Goal: Task Accomplishment & Management: Complete application form

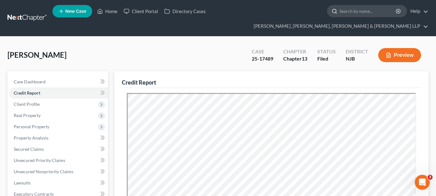
click at [340, 8] on input "search" at bounding box center [368, 11] width 57 height 12
type input "dhukan"
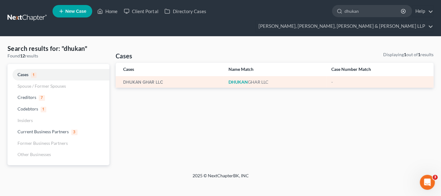
click at [148, 76] on td "DHUKAN GHAR LLC" at bounding box center [170, 82] width 108 height 12
click at [150, 80] on link "DHUKAN GHAR LLC" at bounding box center [143, 82] width 40 height 4
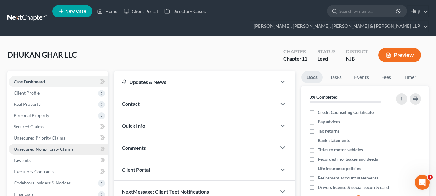
click at [45, 147] on span "Unsecured Nonpriority Claims" at bounding box center [44, 149] width 60 height 5
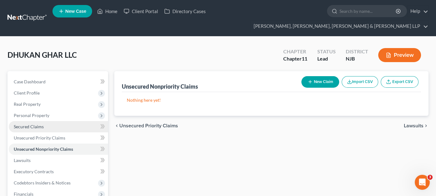
click at [47, 121] on link "Secured Claims" at bounding box center [58, 126] width 99 height 11
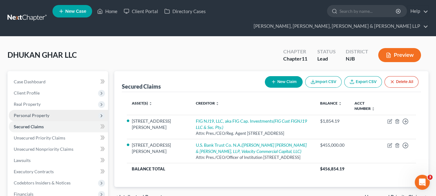
click at [48, 113] on span "Personal Property" at bounding box center [32, 115] width 36 height 5
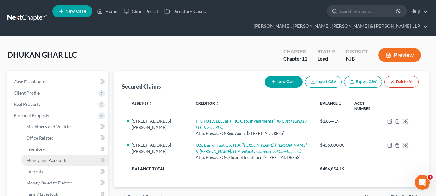
click at [42, 158] on span "Money and Accounts" at bounding box center [46, 160] width 41 height 5
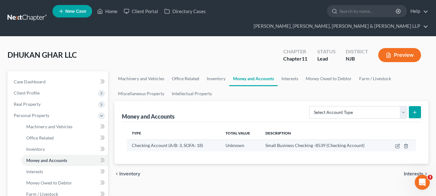
click at [401, 140] on td at bounding box center [401, 146] width 30 height 12
click at [397, 144] on icon "button" at bounding box center [398, 145] width 3 height 3
select select "33"
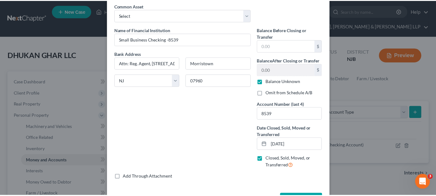
scroll to position [48, 0]
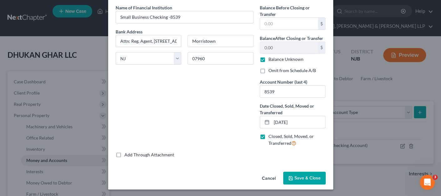
click at [267, 179] on button "Cancel" at bounding box center [269, 179] width 24 height 13
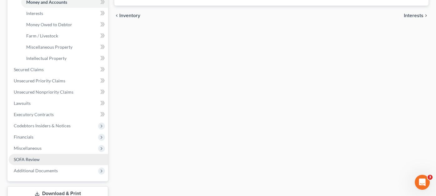
scroll to position [191, 0]
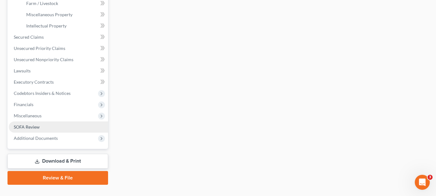
click at [42, 122] on link "SOFA Review" at bounding box center [58, 127] width 99 height 11
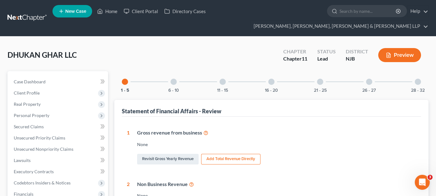
click at [174, 74] on div "6 - 10" at bounding box center [173, 81] width 21 height 21
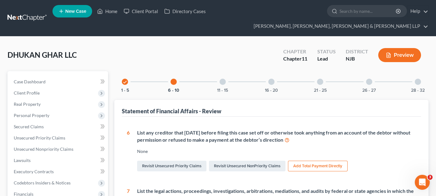
click at [222, 79] on div at bounding box center [223, 82] width 6 height 6
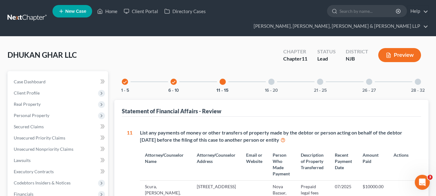
click at [274, 79] on div at bounding box center [272, 82] width 6 height 6
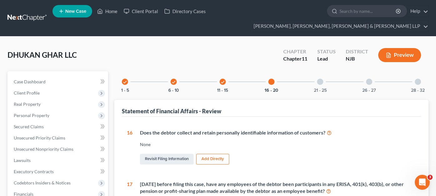
click at [318, 75] on div "21 - 25" at bounding box center [320, 81] width 21 height 21
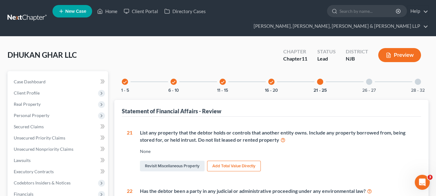
click at [374, 71] on div "26 - 27" at bounding box center [369, 81] width 21 height 21
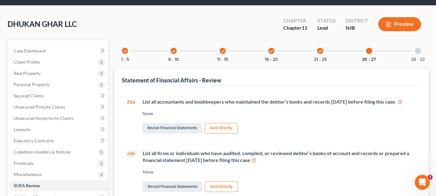
scroll to position [63, 0]
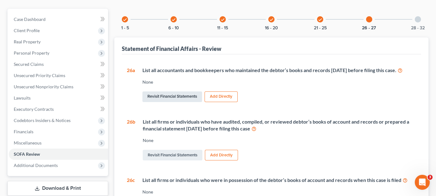
click at [185, 94] on link "Revisit Financial Statements" at bounding box center [173, 97] width 60 height 11
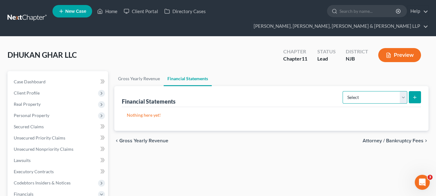
click at [359, 91] on select "Select Auditor Bookkeeper Creditor Pension Contribution Records Keeper Tax Cons…" at bounding box center [375, 97] width 65 height 13
select select "records_keeper"
click at [344, 91] on select "Select Auditor Bookkeeper Creditor Pension Contribution Records Keeper Tax Cons…" at bounding box center [375, 97] width 65 height 13
click at [364, 91] on select "Select Auditor Bookkeeper Creditor Pension Contribution Records Keeper Tax Cons…" at bounding box center [375, 97] width 65 height 13
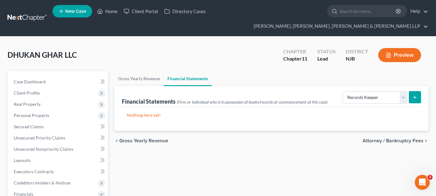
click at [324, 112] on p "Nothing here yet!" at bounding box center [271, 115] width 289 height 6
click at [413, 95] on icon "submit" at bounding box center [415, 97] width 5 height 5
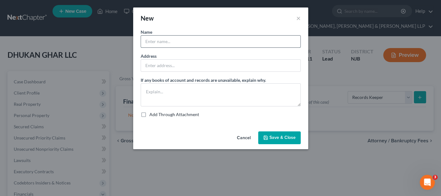
click at [164, 45] on input "text" at bounding box center [220, 42] width 159 height 12
click at [236, 142] on button "Cancel" at bounding box center [244, 138] width 24 height 13
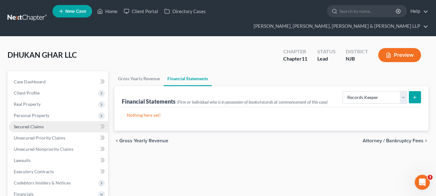
click at [39, 121] on link "Secured Claims" at bounding box center [58, 126] width 99 height 11
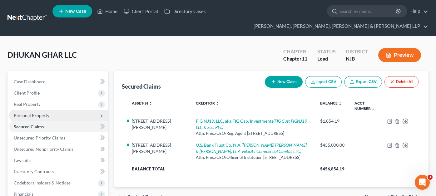
click at [41, 113] on span "Personal Property" at bounding box center [32, 115] width 36 height 5
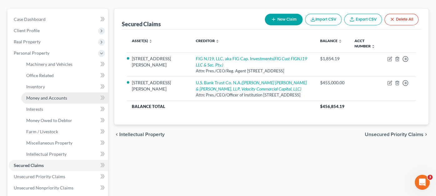
click at [48, 95] on span "Money and Accounts" at bounding box center [46, 97] width 41 height 5
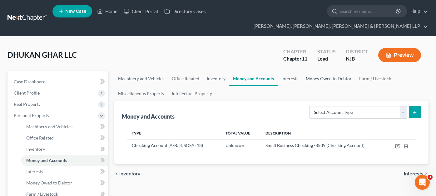
click at [341, 71] on link "Money Owed to Debtor" at bounding box center [328, 78] width 53 height 15
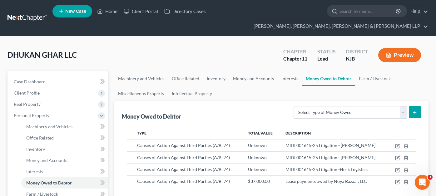
scroll to position [63, 0]
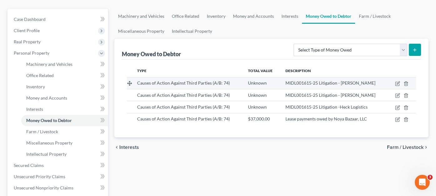
click at [341, 80] on span "MIDL001615-25 Litigation - Monsur Ahmed" at bounding box center [331, 82] width 90 height 5
drag, startPoint x: 338, startPoint y: 71, endPoint x: 373, endPoint y: 69, distance: 35.3
click at [373, 80] on div "MIDL001615-25 Litigation - Monsur Ahmed" at bounding box center [335, 83] width 98 height 6
copy span "[PERSON_NAME]"
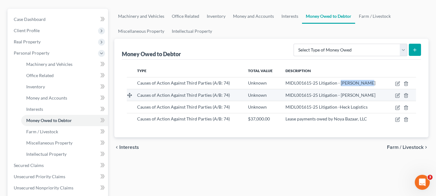
drag, startPoint x: 339, startPoint y: 82, endPoint x: 382, endPoint y: 82, distance: 42.5
click at [382, 92] on div "MIDL001615-25 Litigation - Muhammed Ahmed" at bounding box center [335, 95] width 98 height 6
copy span "Muhammed Ahmed"
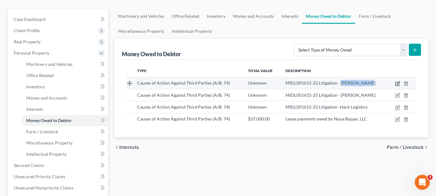
click at [397, 81] on icon "button" at bounding box center [397, 83] width 5 height 5
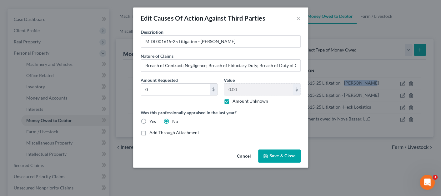
click at [243, 155] on button "Cancel" at bounding box center [244, 156] width 24 height 13
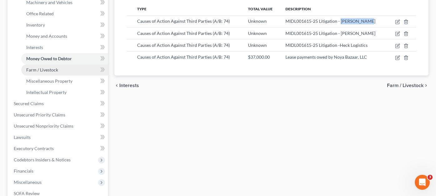
scroll to position [125, 0]
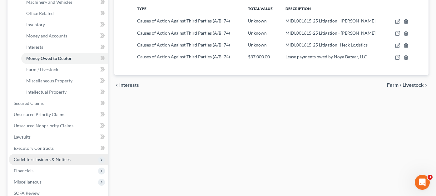
click at [43, 157] on span "Codebtors Insiders & Notices" at bounding box center [42, 159] width 57 height 5
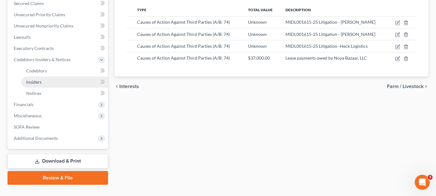
click at [51, 77] on link "Insiders" at bounding box center [64, 82] width 87 height 11
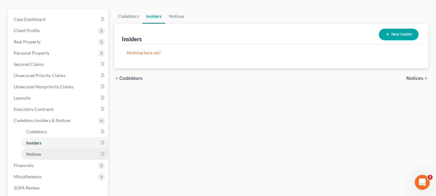
click at [48, 149] on link "Notices" at bounding box center [64, 154] width 87 height 11
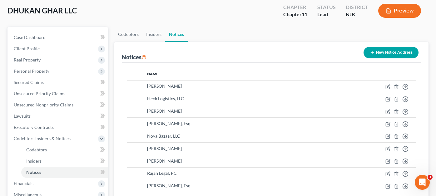
scroll to position [63, 0]
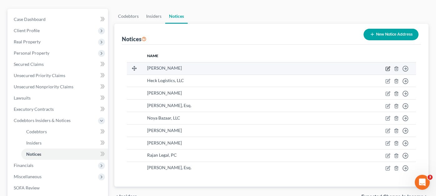
click at [388, 67] on icon "button" at bounding box center [388, 68] width 3 height 3
select select "33"
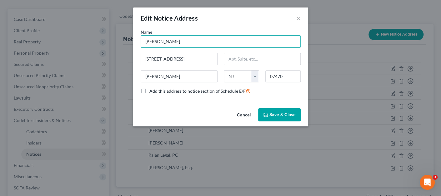
drag, startPoint x: 193, startPoint y: 42, endPoint x: 124, endPoint y: 39, distance: 69.5
click at [124, 38] on div "Edit Notice Address × Name * Monsur Ahmed 90 Oldham Road Wayne State AL AK AR A…" at bounding box center [220, 98] width 441 height 196
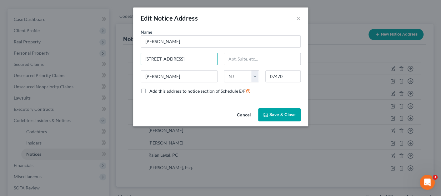
drag, startPoint x: 208, startPoint y: 59, endPoint x: 91, endPoint y: 53, distance: 116.8
click at [91, 53] on div "Edit Notice Address × Name * Monsur Ahmed 90 Oldham Road Wayne State AL AK AR A…" at bounding box center [220, 98] width 441 height 196
click at [243, 113] on button "Cancel" at bounding box center [244, 115] width 24 height 13
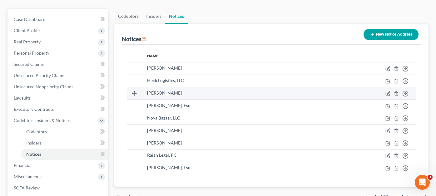
click at [391, 87] on td "Move to D Move to E Move to F Move to G" at bounding box center [362, 93] width 108 height 13
click at [388, 92] on icon "button" at bounding box center [388, 93] width 3 height 3
select select "33"
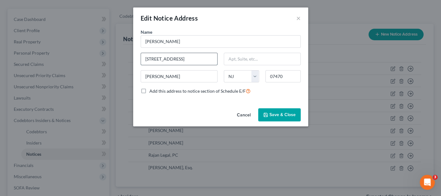
drag, startPoint x: 205, startPoint y: 58, endPoint x: 143, endPoint y: 58, distance: 62.2
click at [143, 58] on input "90 Oldham Road" at bounding box center [179, 59] width 76 height 12
click at [246, 119] on button "Cancel" at bounding box center [244, 115] width 24 height 13
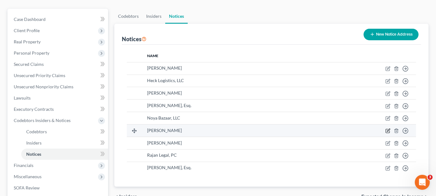
click at [389, 128] on icon "button" at bounding box center [388, 130] width 5 height 5
select select "33"
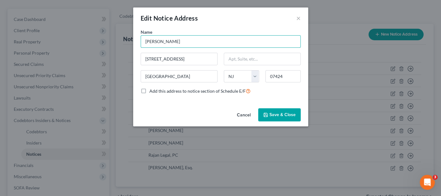
drag, startPoint x: 201, startPoint y: 45, endPoint x: 140, endPoint y: 37, distance: 61.5
click at [140, 37] on div "Name * Abdul Ahad" at bounding box center [221, 38] width 166 height 19
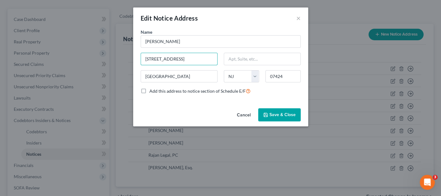
drag, startPoint x: 198, startPoint y: 60, endPoint x: 138, endPoint y: 57, distance: 60.1
click at [138, 57] on div "284 Rifle Camp Road" at bounding box center [179, 59] width 83 height 13
click at [232, 112] on button "Cancel" at bounding box center [244, 115] width 24 height 13
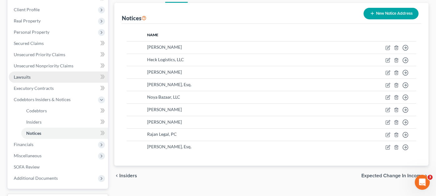
scroll to position [94, 0]
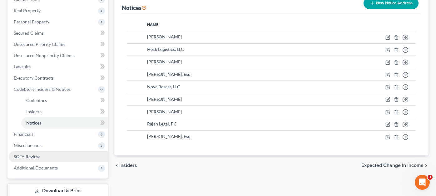
click at [37, 154] on span "SOFA Review" at bounding box center [27, 156] width 26 height 5
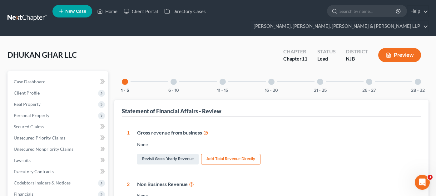
click at [179, 71] on div "6 - 10" at bounding box center [173, 81] width 21 height 21
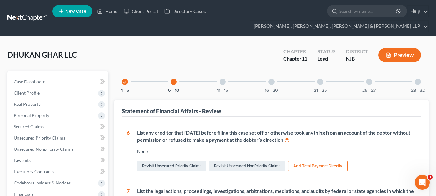
click at [217, 71] on div "11 - 15" at bounding box center [222, 81] width 21 height 21
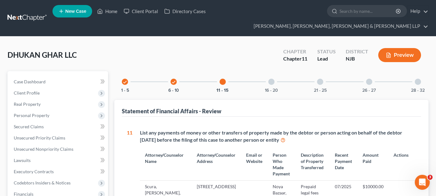
click at [276, 71] on div "16 - 20" at bounding box center [271, 81] width 21 height 21
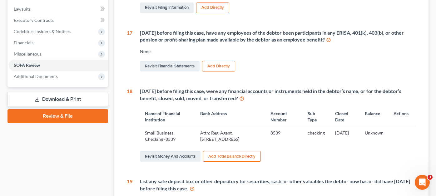
scroll to position [188, 0]
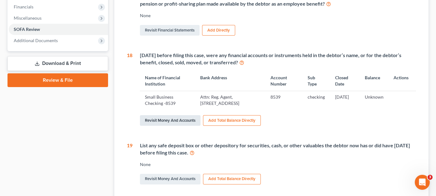
click at [187, 115] on link "Revisit Money and Accounts" at bounding box center [170, 120] width 61 height 11
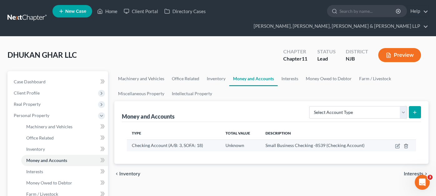
click at [394, 140] on td at bounding box center [401, 146] width 30 height 12
click at [398, 144] on icon "button" at bounding box center [398, 145] width 3 height 3
select select "33"
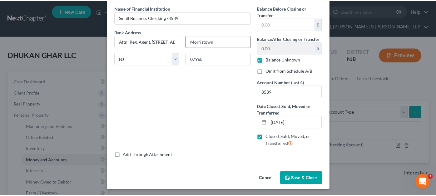
scroll to position [48, 0]
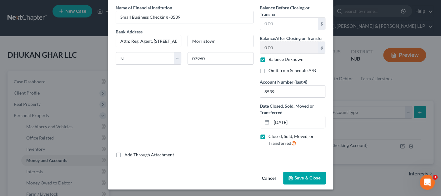
click at [264, 175] on button "Cancel" at bounding box center [269, 179] width 24 height 13
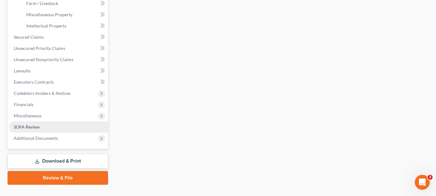
click at [44, 122] on link "SOFA Review" at bounding box center [58, 127] width 99 height 11
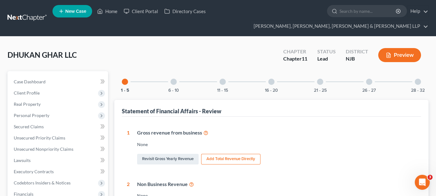
click at [276, 71] on div "16 - 20" at bounding box center [271, 81] width 21 height 21
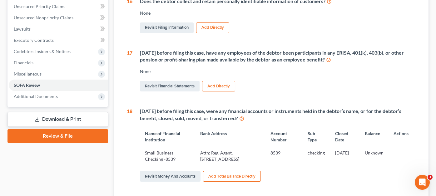
scroll to position [31, 0]
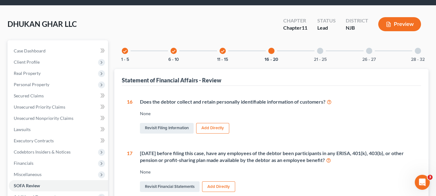
click at [330, 41] on div "21 - 25" at bounding box center [320, 50] width 21 height 21
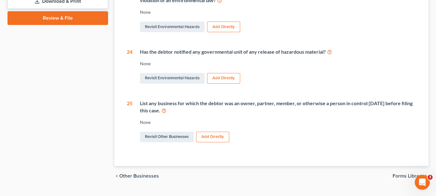
scroll to position [0, 0]
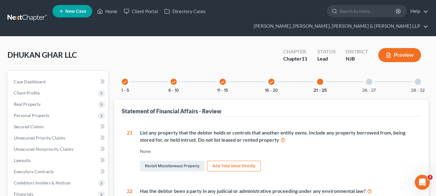
click at [371, 73] on div "26 - 27" at bounding box center [369, 81] width 21 height 21
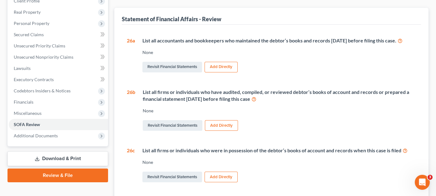
scroll to position [94, 0]
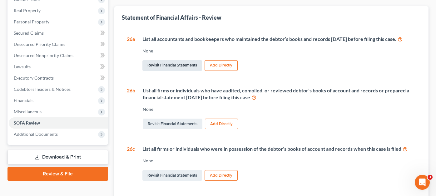
click at [185, 60] on link "Revisit Financial Statements" at bounding box center [173, 65] width 60 height 11
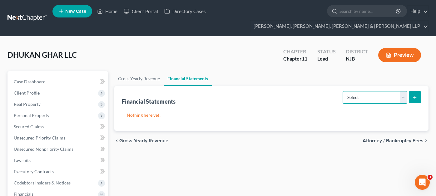
click at [365, 91] on select "Select Auditor Bookkeeper Creditor Pension Contribution Records Keeper Tax Cons…" at bounding box center [375, 97] width 65 height 13
select select "records_keeper"
click at [344, 91] on select "Select Auditor Bookkeeper Creditor Pension Contribution Records Keeper Tax Cons…" at bounding box center [375, 97] width 65 height 13
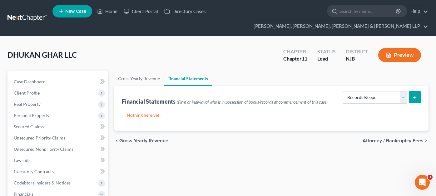
click at [414, 95] on icon "submit" at bounding box center [415, 97] width 5 height 5
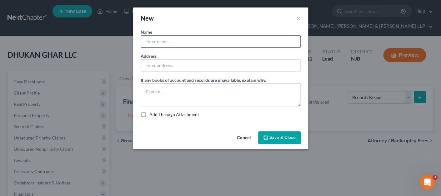
click at [163, 43] on input "text" at bounding box center [220, 42] width 159 height 12
click at [166, 41] on input "text" at bounding box center [220, 42] width 159 height 12
paste input "[PERSON_NAME]"
type input "[PERSON_NAME]"
click at [159, 60] on input "text" at bounding box center [220, 66] width 159 height 12
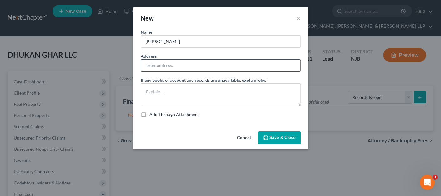
paste input "90 Oldham Road"
type input "[STREET_ADDRESS]"
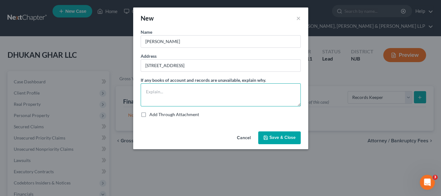
click at [188, 94] on textarea at bounding box center [221, 94] width 160 height 23
paste textarea "Dhukan Ghar bank account was only accessible by [PERSON_NAME], confirmed by Val…"
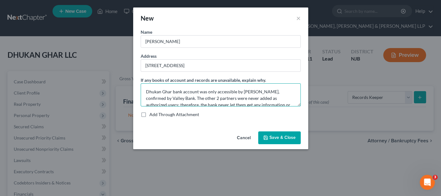
scroll to position [13, 0]
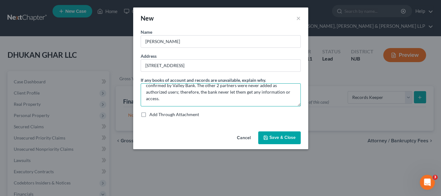
type textarea "Dhukan Ghar bank account was only accessible by [PERSON_NAME], confirmed by Val…"
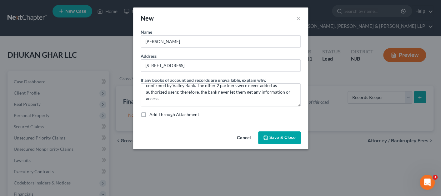
click at [267, 140] on icon "button" at bounding box center [265, 137] width 5 height 5
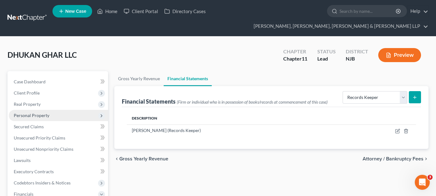
click at [34, 113] on span "Personal Property" at bounding box center [32, 115] width 36 height 5
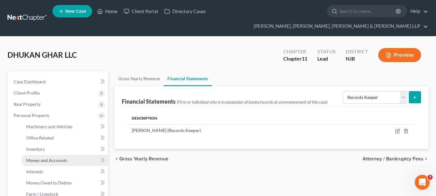
click at [43, 158] on span "Money and Accounts" at bounding box center [46, 160] width 41 height 5
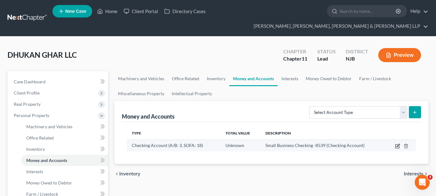
click at [395, 144] on icon "button" at bounding box center [397, 146] width 5 height 5
select select "33"
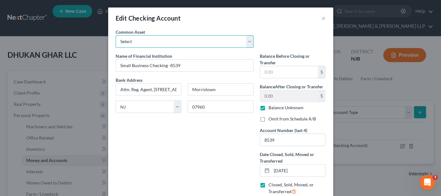
click at [178, 42] on select "Select TD Bank Valley National Bank Bank of America Wells Fargo Bank, N.A. Chas…" at bounding box center [185, 41] width 138 height 13
select select "1"
click at [116, 35] on select "Select TD Bank Valley National Bank Bank of America Wells Fargo Bank, N.A. Chas…" at bounding box center [185, 41] width 138 height 13
type input "Valley National Bank"
select select
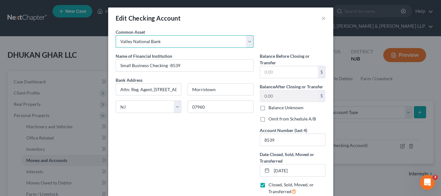
type input "428.00"
checkbox input "false"
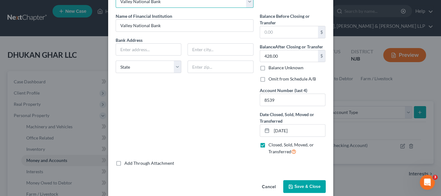
scroll to position [48, 0]
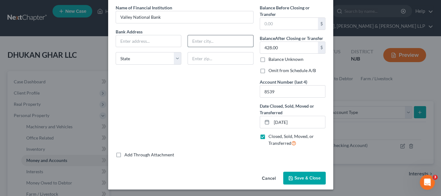
click at [192, 38] on input "text" at bounding box center [220, 41] width 65 height 12
paste input "1455 Valley Rd"
type input "1455 Valley Rd"
click at [165, 39] on input "text" at bounding box center [148, 41] width 65 height 12
paste input "1455 Valley Rd"
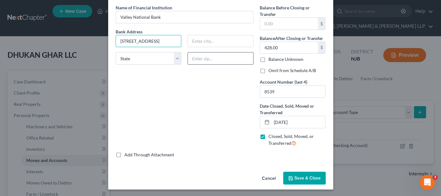
type input "1455 Valley Rd"
click at [208, 52] on input "text" at bounding box center [221, 58] width 66 height 13
click at [206, 42] on input "text" at bounding box center [220, 41] width 65 height 12
type input "Wayne"
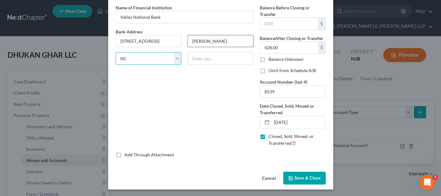
select select "33"
drag, startPoint x: 152, startPoint y: 38, endPoint x: 110, endPoint y: 38, distance: 41.3
click at [93, 35] on div "Edit Checking Account × Common Asset Select TD Bank Valley National Bank Bank o…" at bounding box center [220, 98] width 441 height 196
paste input "70 Speedwell Ave, Morristown NJ 07960"
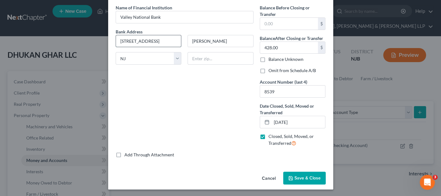
click at [167, 40] on input "70 Speedwell Ave, Morristown NJ 07960" at bounding box center [148, 41] width 65 height 12
type input "70 Speedwell Ave, Morristown NJ 07960"
click at [200, 62] on input "text" at bounding box center [221, 58] width 66 height 13
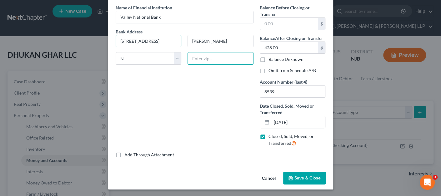
paste input "07960"
type input "07960"
click at [174, 39] on input "70 Speedwell Ave, Morristown NJ 07960" at bounding box center [148, 41] width 65 height 12
type input "Morristown"
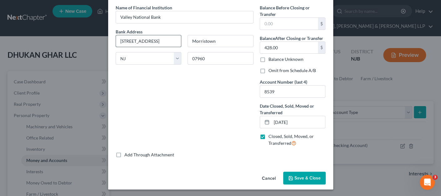
drag, startPoint x: 151, startPoint y: 40, endPoint x: 178, endPoint y: 41, distance: 27.2
click at [178, 41] on input "70 Speedwell Ave, Morristown NJ 07960" at bounding box center [148, 41] width 65 height 12
click at [203, 39] on input "Morristown" at bounding box center [220, 41] width 65 height 12
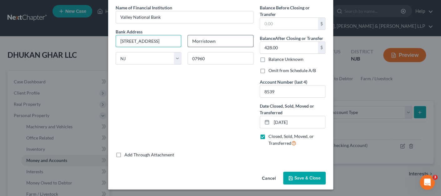
scroll to position [0, 21]
drag, startPoint x: 155, startPoint y: 41, endPoint x: 168, endPoint y: 41, distance: 13.1
click at [191, 42] on div "Bank Address 70 Speedwell Ave, Morristown NJ 07960 Morristown State AL AK AR AZ…" at bounding box center [185, 49] width 144 height 42
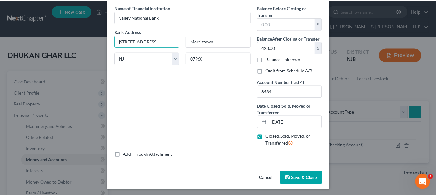
scroll to position [0, 0]
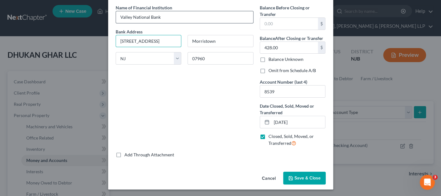
type input "70 Speedwell Ave"
click at [171, 11] on input "Valley National Bank" at bounding box center [184, 17] width 137 height 12
type input "Valley National Bank, Attn: Pres./CEO/Reg. Agent"
click at [294, 178] on span "Save & Close" at bounding box center [307, 178] width 26 height 5
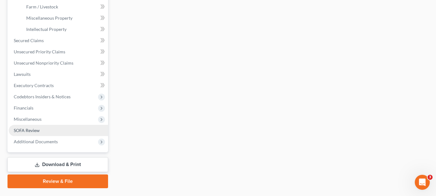
click at [43, 125] on link "SOFA Review" at bounding box center [58, 130] width 99 height 11
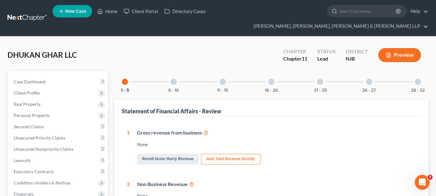
click at [325, 72] on div "21 - 25" at bounding box center [320, 81] width 21 height 21
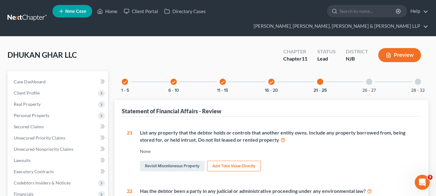
click at [369, 79] on div at bounding box center [369, 82] width 6 height 6
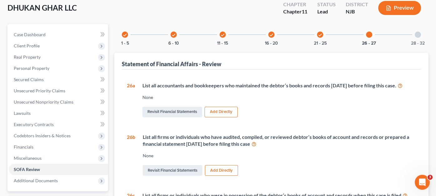
scroll to position [63, 0]
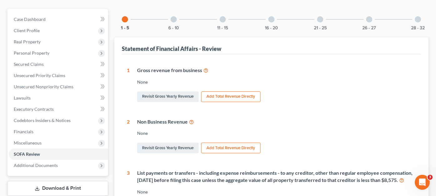
click at [320, 16] on div at bounding box center [320, 19] width 6 height 6
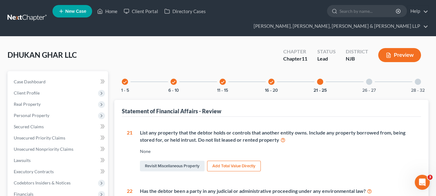
click at [373, 72] on div "26 - 27" at bounding box center [369, 81] width 21 height 21
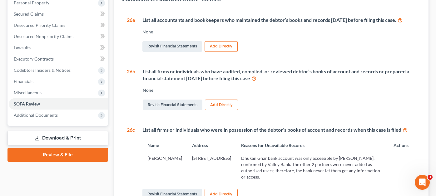
scroll to position [94, 0]
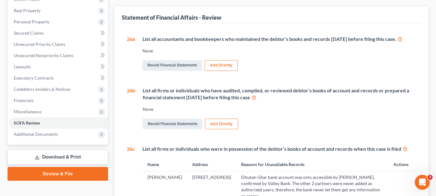
drag, startPoint x: 149, startPoint y: 173, endPoint x: 214, endPoint y: 178, distance: 65.6
click at [214, 178] on tr "[PERSON_NAME] [STREET_ADDRESS][PERSON_NAME] Dhukan Ghar bank account was only a…" at bounding box center [280, 187] width 274 height 31
copy tr "[PERSON_NAME] [STREET_ADDRESS][PERSON_NAME]"
click at [216, 60] on button "Add Directly" at bounding box center [221, 65] width 33 height 11
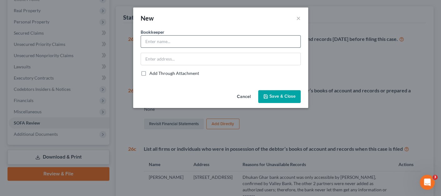
click at [194, 42] on input "text" at bounding box center [220, 42] width 159 height 12
paste input "[PERSON_NAME] [STREET_ADDRESS][PERSON_NAME]"
drag, startPoint x: 180, startPoint y: 42, endPoint x: 268, endPoint y: 41, distance: 88.2
click at [268, 41] on input "[PERSON_NAME] [STREET_ADDRESS][PERSON_NAME]" at bounding box center [220, 42] width 159 height 12
type input "[PERSON_NAME]"
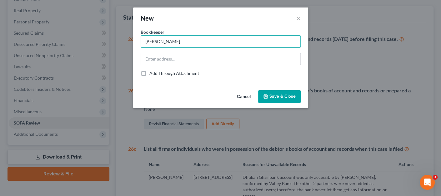
click at [194, 66] on div "Bookkeeper * [PERSON_NAME] Add Through Attachment" at bounding box center [221, 53] width 160 height 48
click at [196, 60] on input "text" at bounding box center [220, 59] width 159 height 12
paste input "[STREET_ADDRESS]"
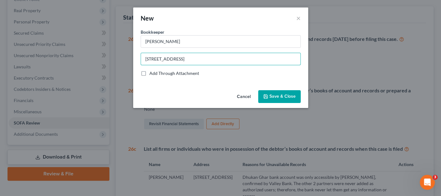
type input "[STREET_ADDRESS]"
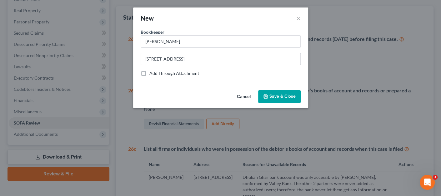
click at [269, 91] on button "Save & Close" at bounding box center [279, 96] width 43 height 13
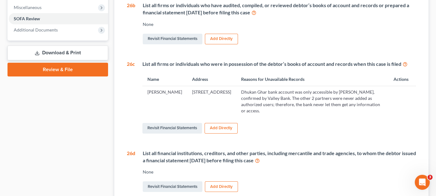
scroll to position [52, 0]
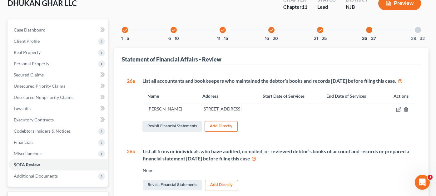
click at [423, 20] on div "28 - 32" at bounding box center [418, 29] width 21 height 21
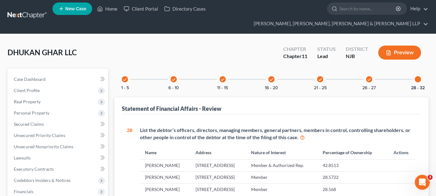
scroll to position [0, 0]
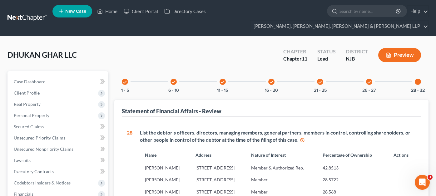
click at [114, 56] on div "DHUKAN GHAR LLC Upgraded Chapter Chapter 11 Status [GEOGRAPHIC_DATA] [GEOGRAPHI…" at bounding box center [218, 57] width 421 height 27
click at [340, 9] on input "search" at bounding box center [368, 11] width 57 height 12
